Goal: Information Seeking & Learning: Learn about a topic

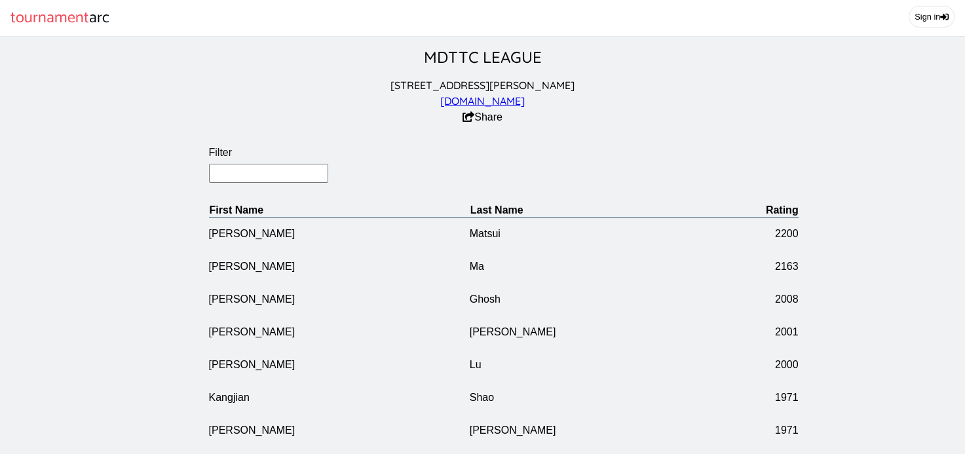
click at [246, 178] on input "Filter" at bounding box center [269, 173] width 120 height 19
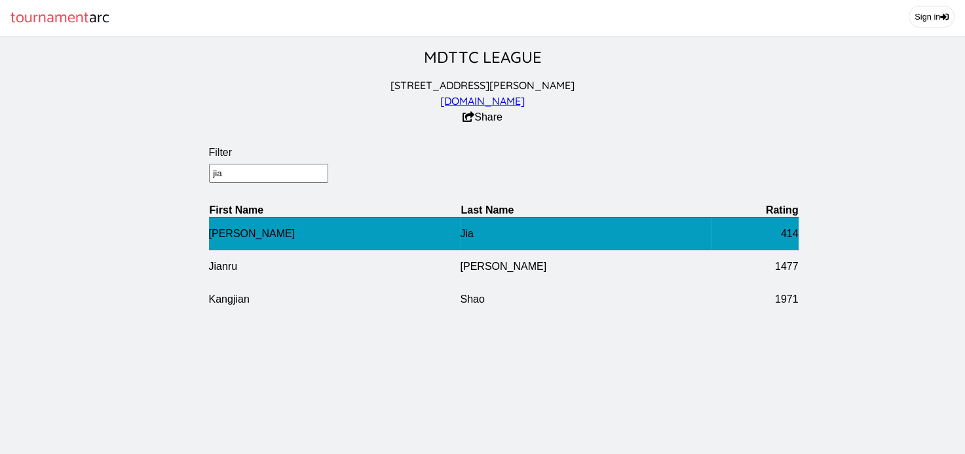
type input "jia"
click at [239, 239] on td "[PERSON_NAME]" at bounding box center [335, 233] width 252 height 33
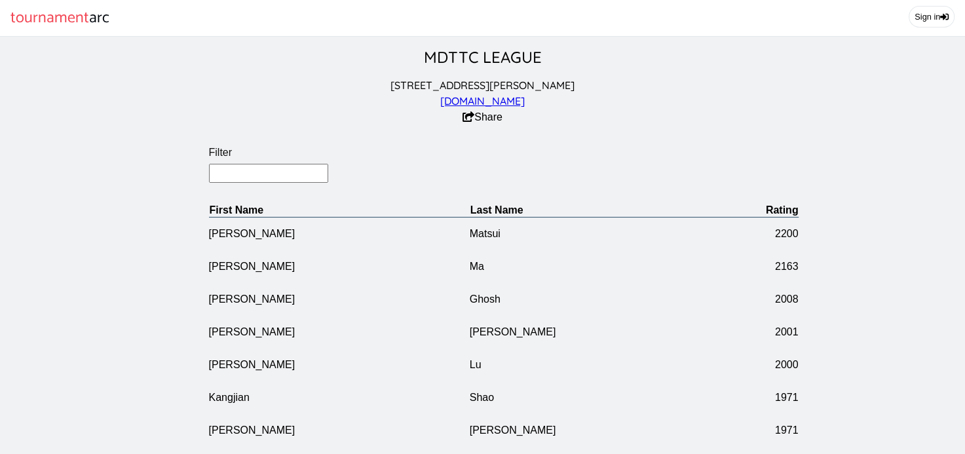
click at [252, 174] on input "Filter" at bounding box center [269, 173] width 120 height 19
type input "[PERSON_NAME]"
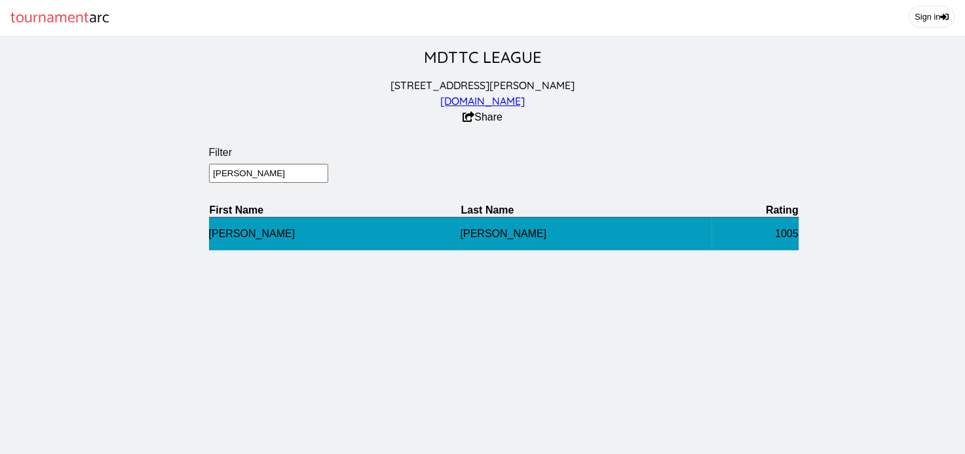
click at [220, 233] on td "[PERSON_NAME]" at bounding box center [335, 233] width 252 height 33
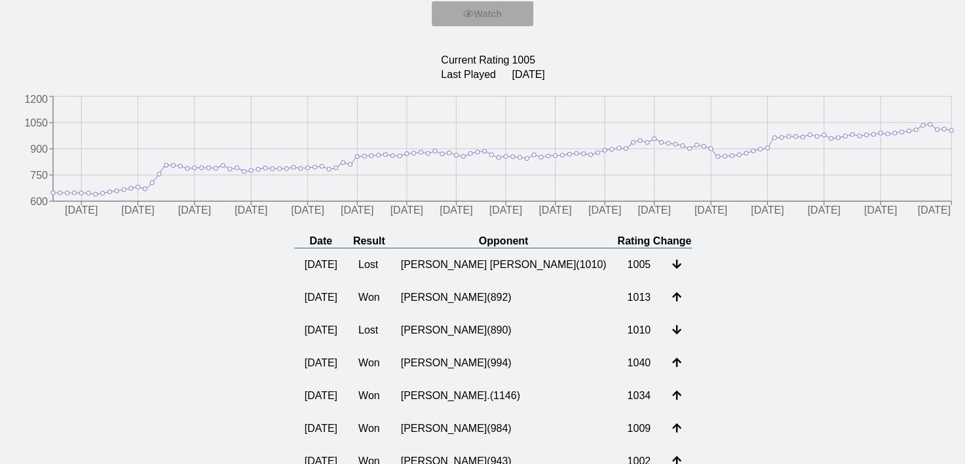
scroll to position [126, 0]
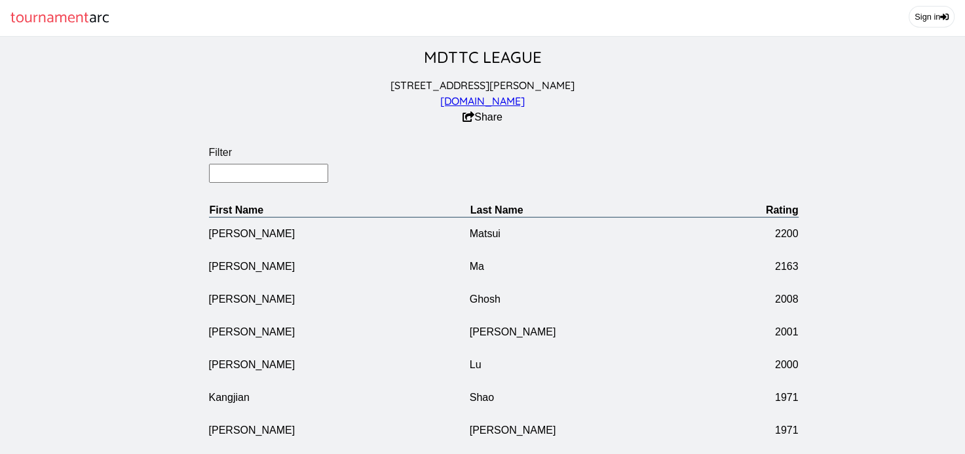
click at [262, 180] on input "Filter" at bounding box center [269, 173] width 120 height 19
type input "sun"
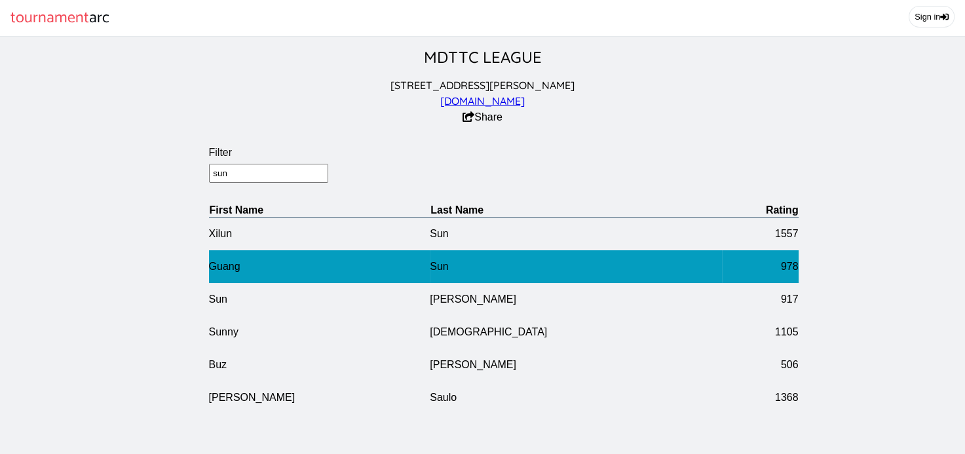
click at [259, 257] on td "Guang" at bounding box center [319, 266] width 221 height 33
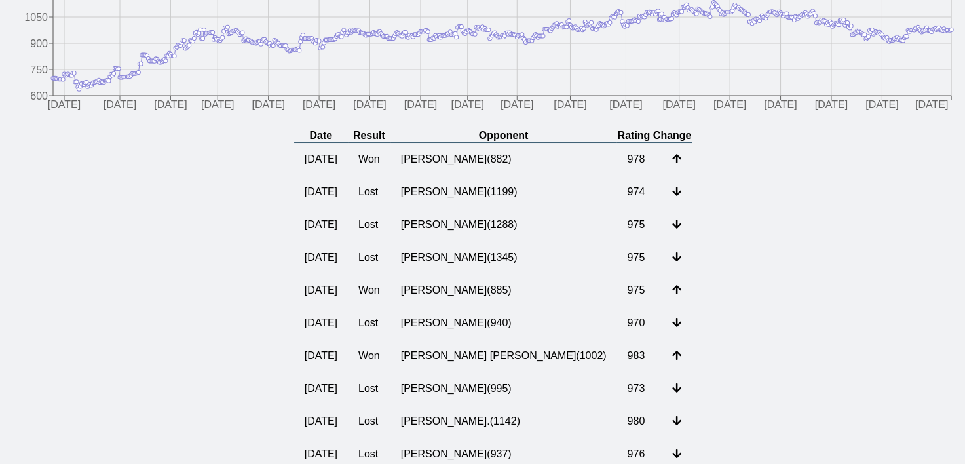
scroll to position [239, 0]
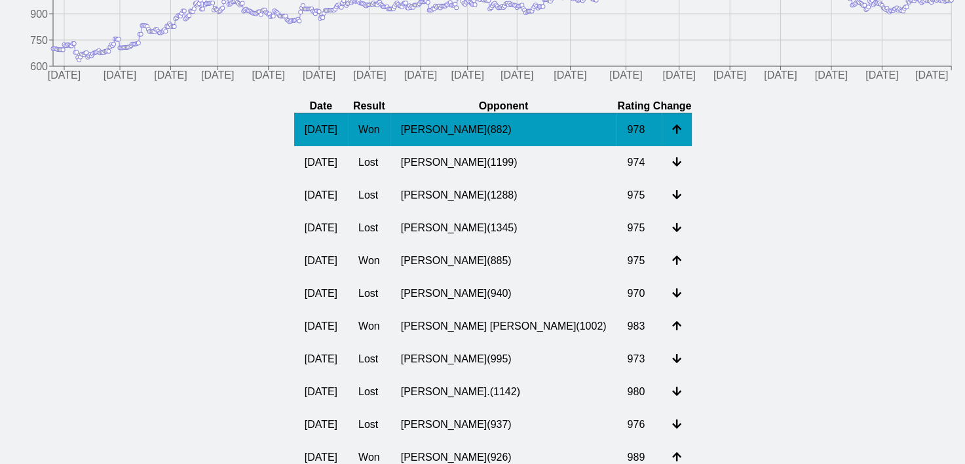
click at [489, 136] on td "[PERSON_NAME] ( 882 )" at bounding box center [504, 129] width 227 height 33
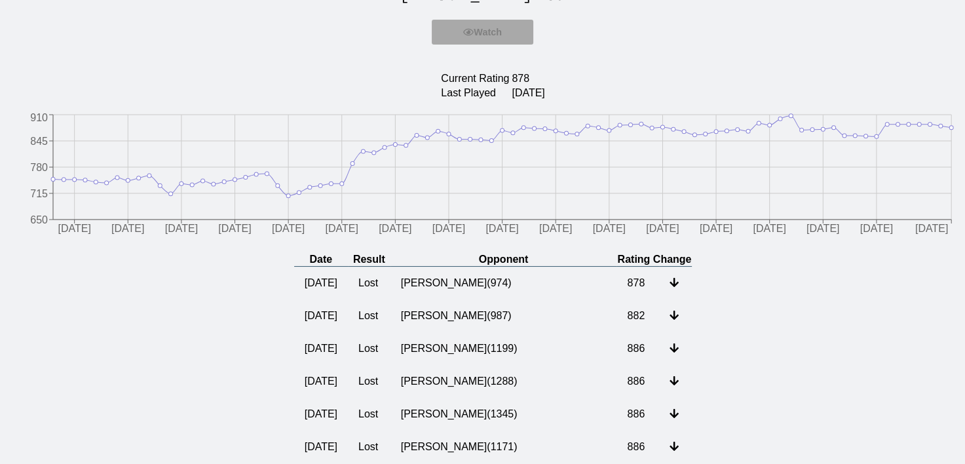
scroll to position [102, 0]
